Goal: Information Seeking & Learning: Find specific fact

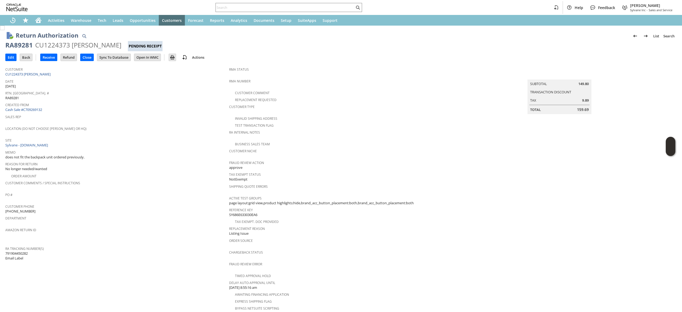
click at [71, 75] on div "Customer CU1224373 Bruce Born" at bounding box center [115, 71] width 221 height 11
copy tbody "CU1224373 [PERSON_NAME]"
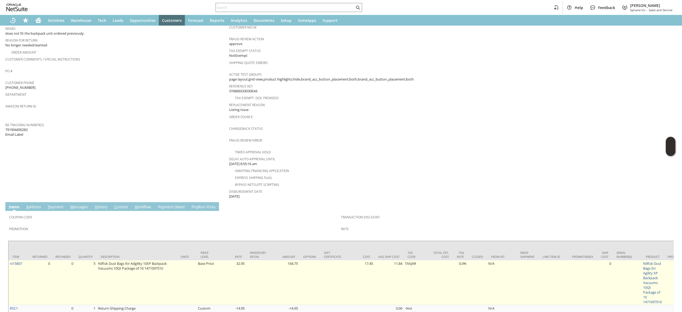
scroll to position [145, 0]
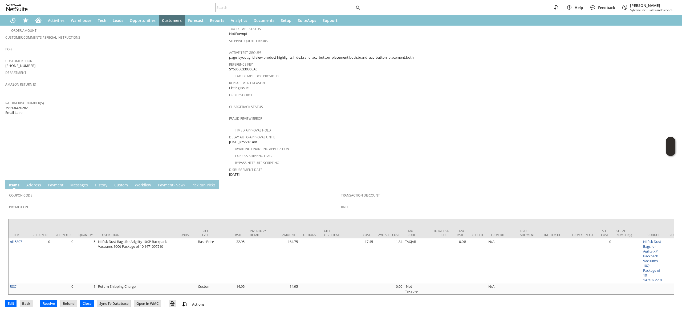
click at [81, 189] on td "Coupon Code Promotion Transaction Discount Rate" at bounding box center [341, 202] width 666 height 27
click at [72, 168] on td "Customer CU1224373 Bruce Born Date 8/21/2025 Rtn. Auth. # RA89281 Created From …" at bounding box center [117, 48] width 224 height 259
click at [72, 180] on td "M essages" at bounding box center [79, 184] width 24 height 9
click at [72, 182] on span "M" at bounding box center [71, 184] width 3 height 5
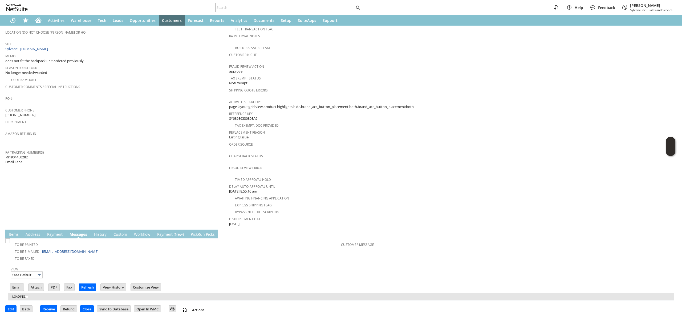
scroll to position [103, 0]
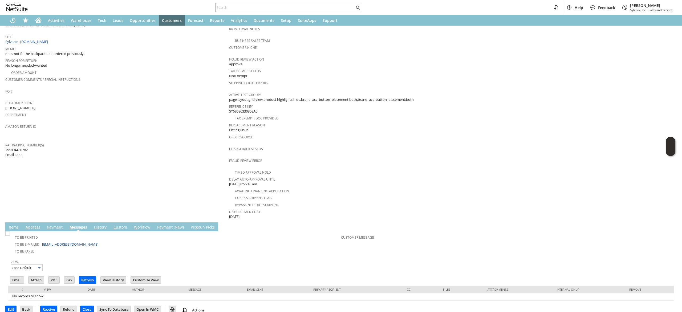
drag, startPoint x: 96, startPoint y: 235, endPoint x: 40, endPoint y: 235, distance: 56.5
click at [40, 240] on td "To Be E-mailed kevanauski@continentaldfllc.com" at bounding box center [175, 243] width 332 height 7
copy td "[EMAIL_ADDRESS][DOMAIN_NAME]"
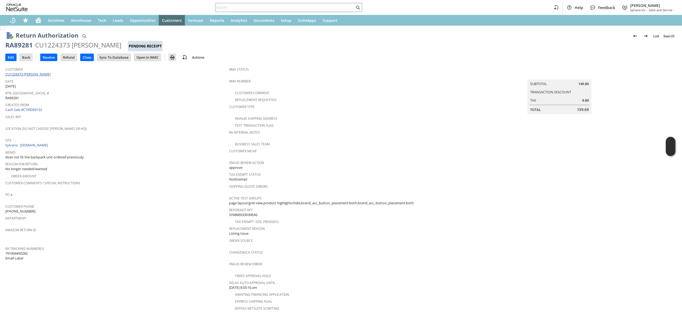
click at [33, 72] on link "CU1224373 [PERSON_NAME]" at bounding box center [28, 74] width 47 height 5
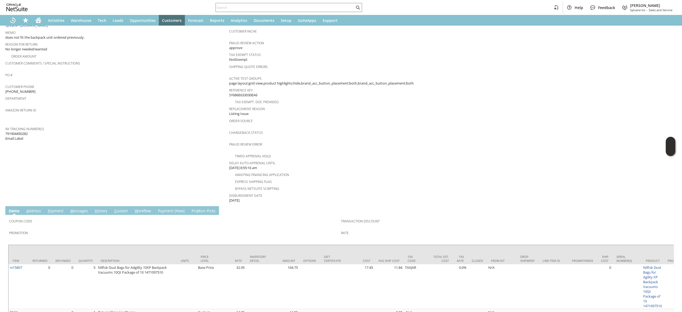
scroll to position [145, 0]
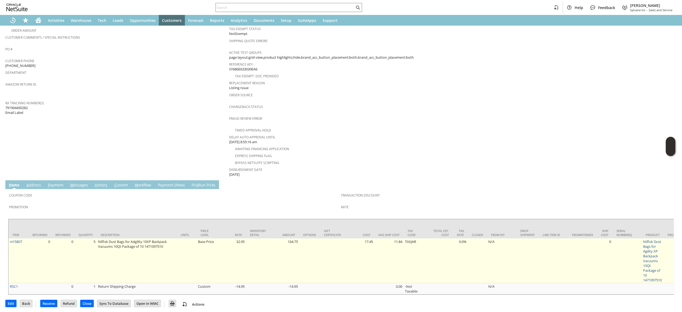
click at [124, 238] on td "Nilfisk Dust Bags for Adgility 10XP Backpack Vacuums 10Qt Package of 10 1471097…" at bounding box center [137, 260] width 80 height 45
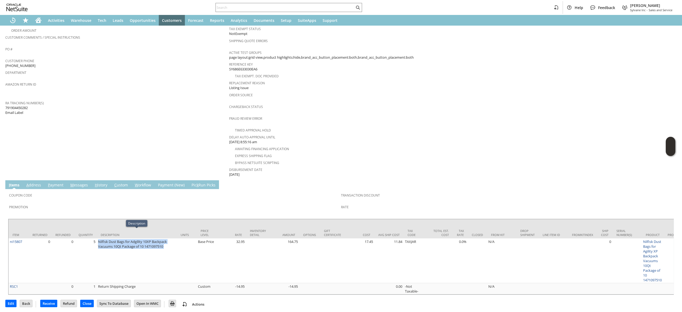
copy tr "Nilfisk Dust Bags for Adgility 10XP Backpack Vacuums 10Qt Package of 10 1471097…"
click at [42, 18] on div "Home" at bounding box center [38, 20] width 13 height 11
